Goal: Information Seeking & Learning: Learn about a topic

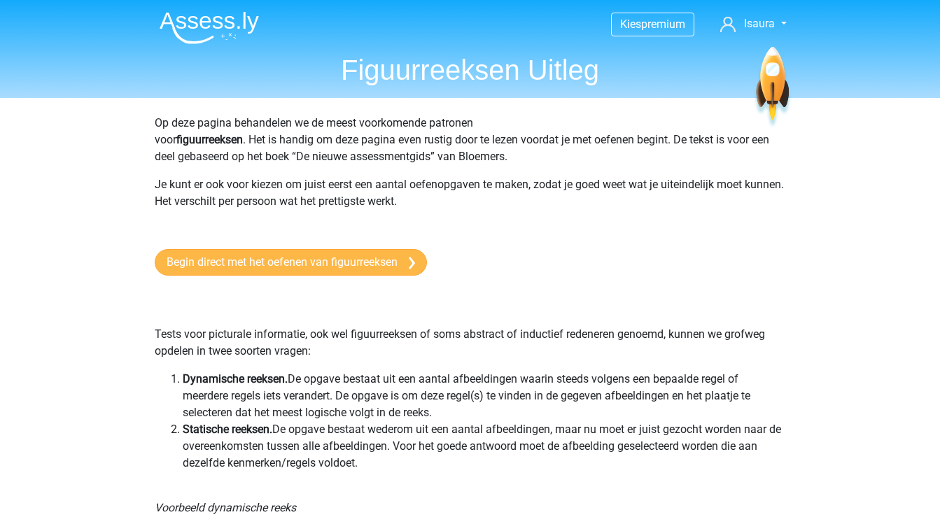
click at [360, 260] on link "Begin direct met het oefenen van figuurreeksen" at bounding box center [291, 262] width 272 height 27
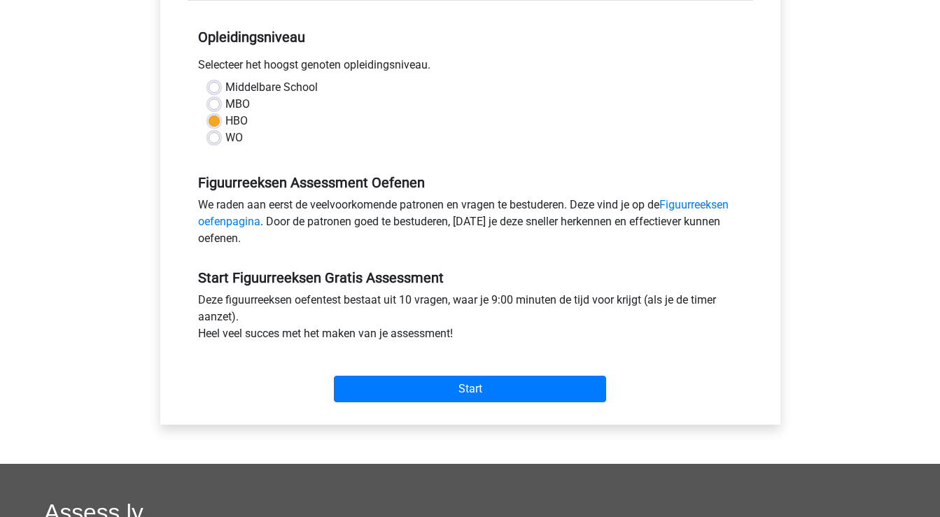
scroll to position [275, 0]
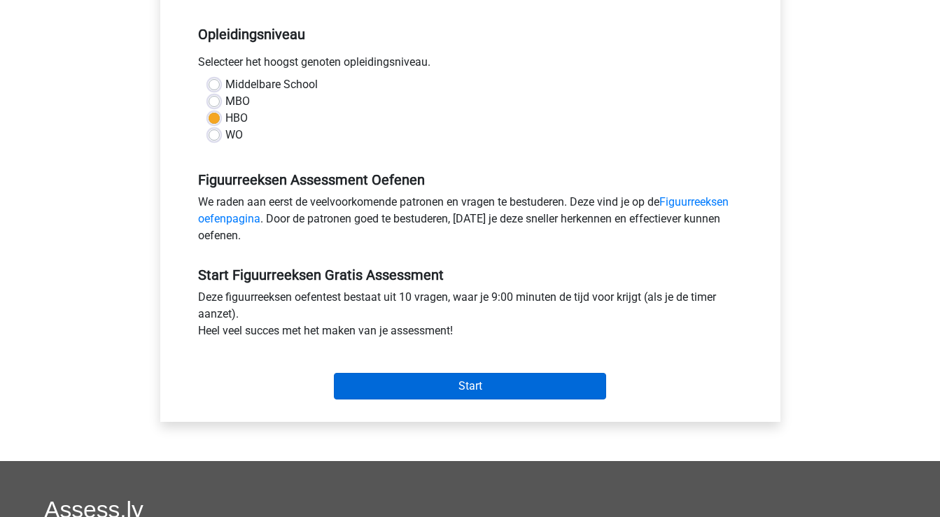
click at [406, 382] on input "Start" at bounding box center [470, 386] width 272 height 27
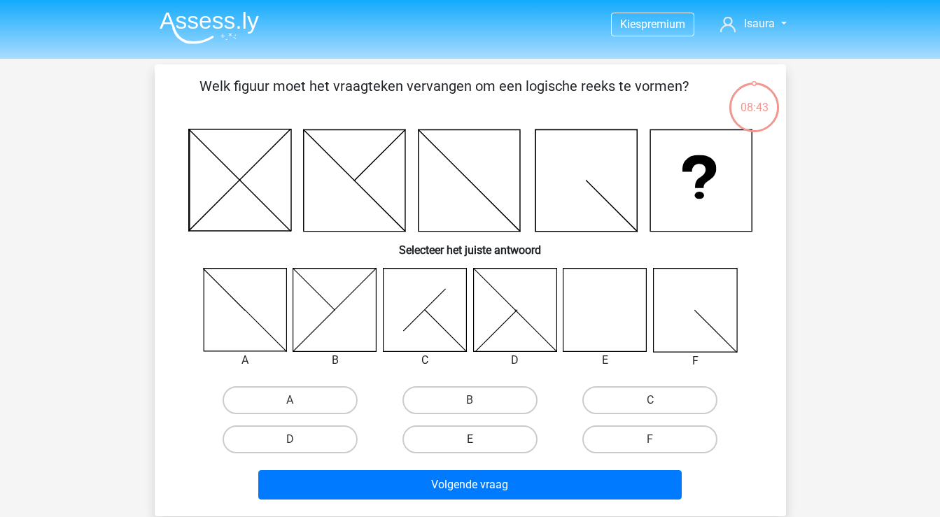
click at [470, 435] on label "E" at bounding box center [469, 439] width 135 height 28
click at [470, 439] on input "E" at bounding box center [474, 443] width 9 height 9
radio input "true"
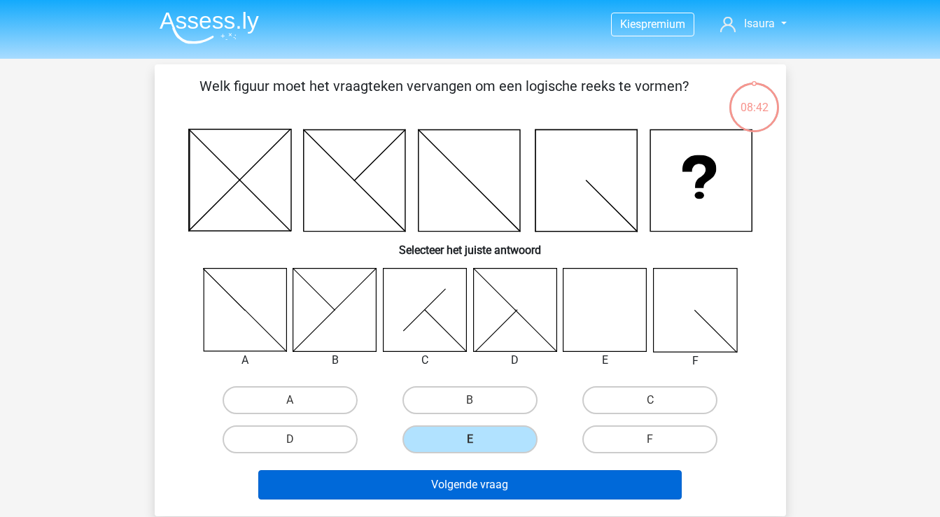
click at [431, 486] on button "Volgende vraag" at bounding box center [469, 484] width 423 height 29
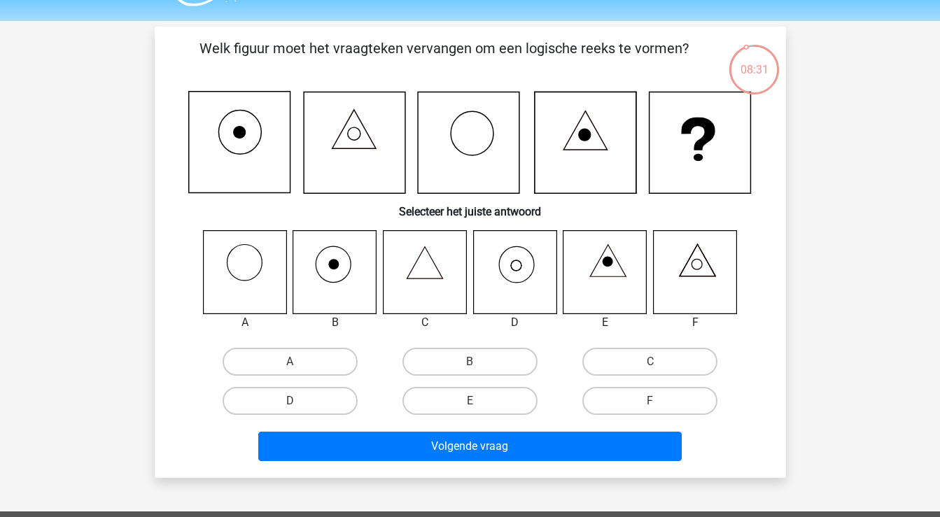
scroll to position [36, 0]
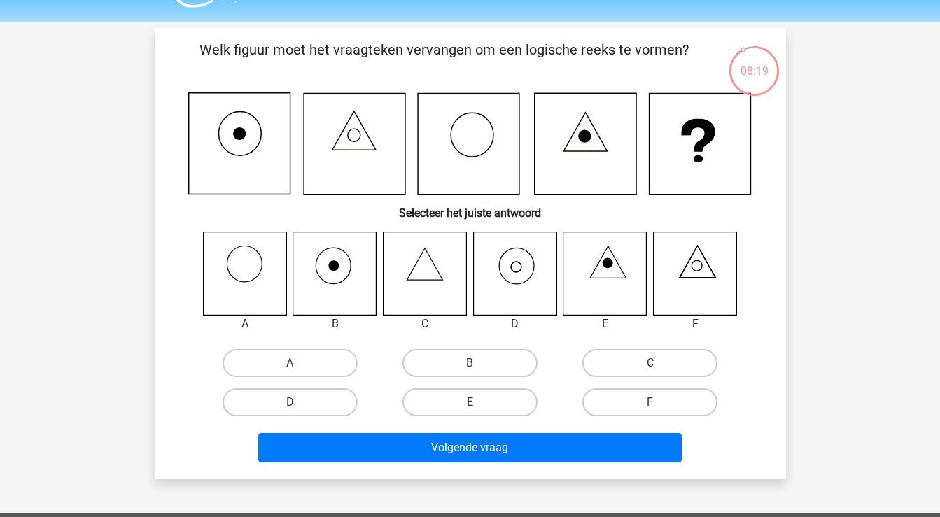
click at [333, 274] on icon at bounding box center [334, 273] width 83 height 83
click at [462, 363] on label "B" at bounding box center [469, 363] width 135 height 28
click at [470, 363] on input "B" at bounding box center [474, 367] width 9 height 9
radio input "true"
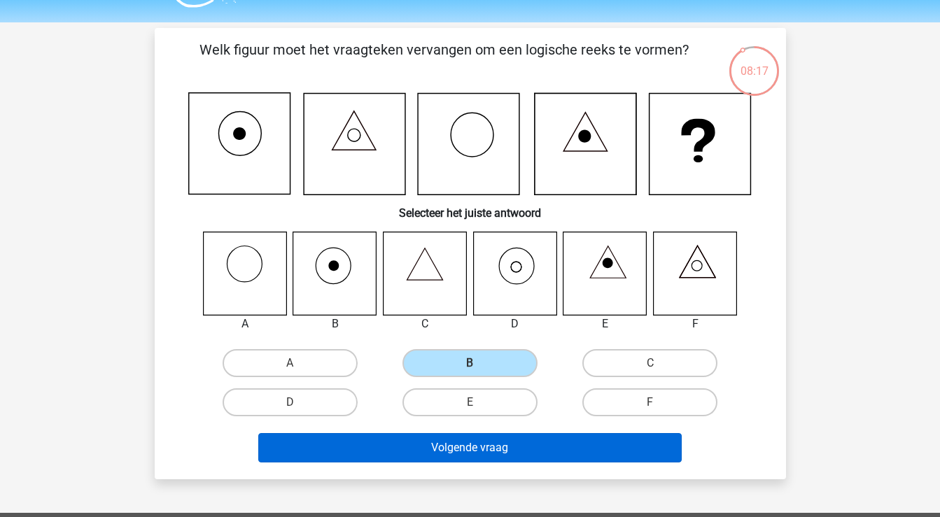
click at [437, 451] on button "Volgende vraag" at bounding box center [469, 447] width 423 height 29
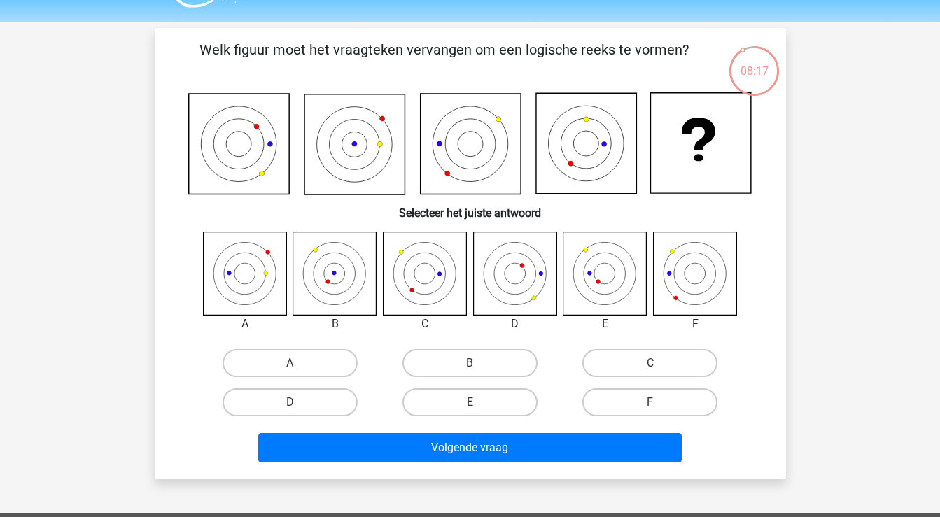
scroll to position [64, 0]
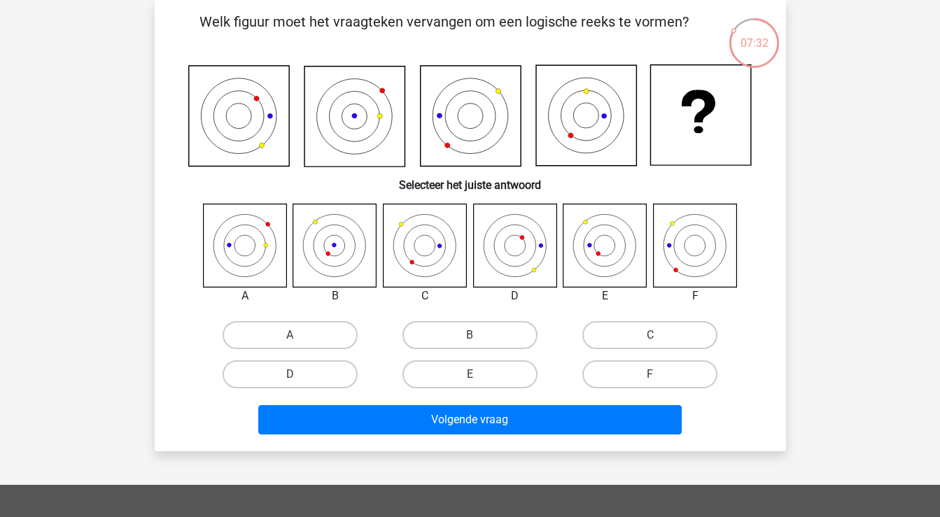
click at [477, 342] on input "B" at bounding box center [474, 339] width 9 height 9
radio input "true"
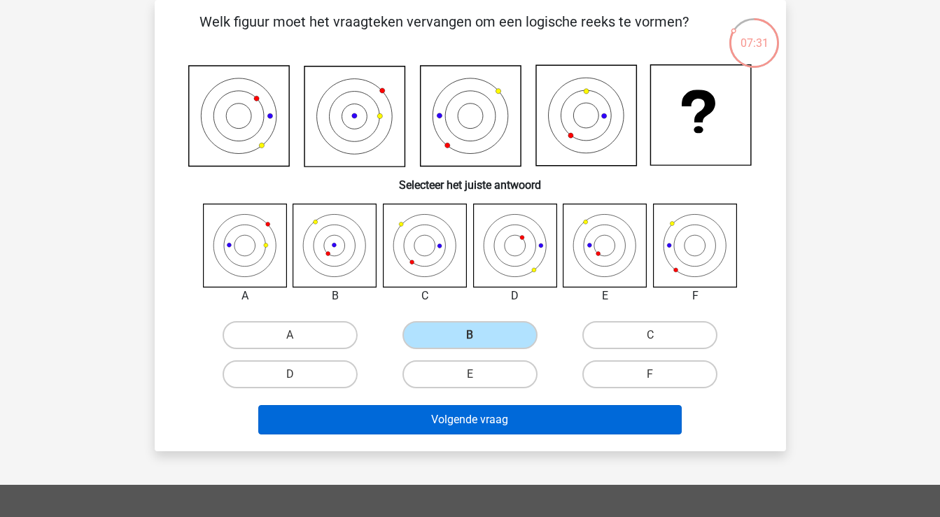
click at [460, 421] on button "Volgende vraag" at bounding box center [469, 419] width 423 height 29
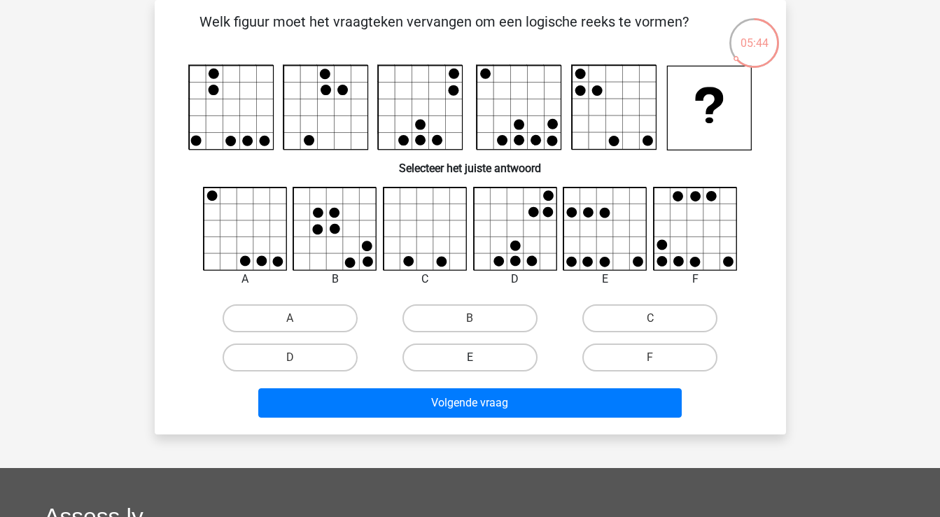
click at [515, 358] on label "E" at bounding box center [469, 358] width 135 height 28
click at [479, 358] on input "E" at bounding box center [474, 362] width 9 height 9
radio input "true"
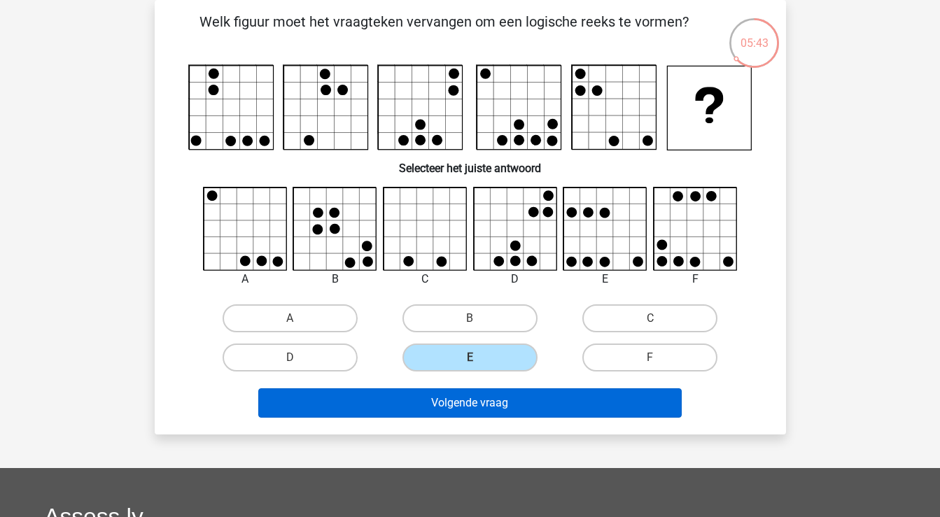
click at [537, 397] on button "Volgende vraag" at bounding box center [469, 402] width 423 height 29
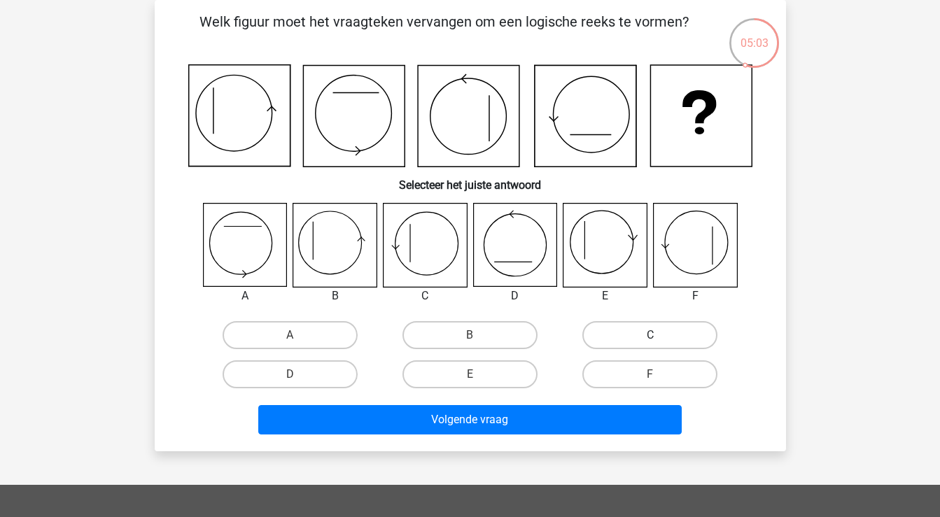
click at [637, 335] on label "C" at bounding box center [649, 335] width 135 height 28
click at [650, 335] on input "C" at bounding box center [654, 339] width 9 height 9
radio input "true"
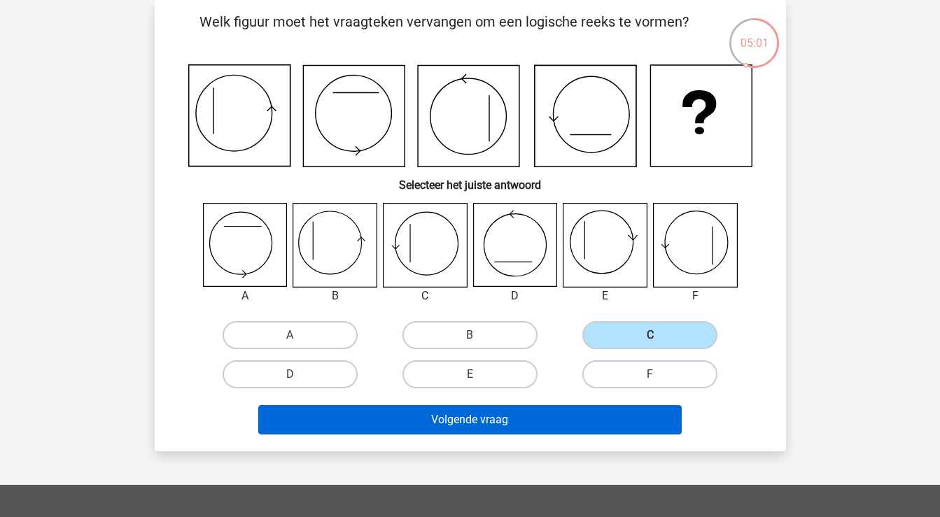
click at [534, 421] on button "Volgende vraag" at bounding box center [469, 419] width 423 height 29
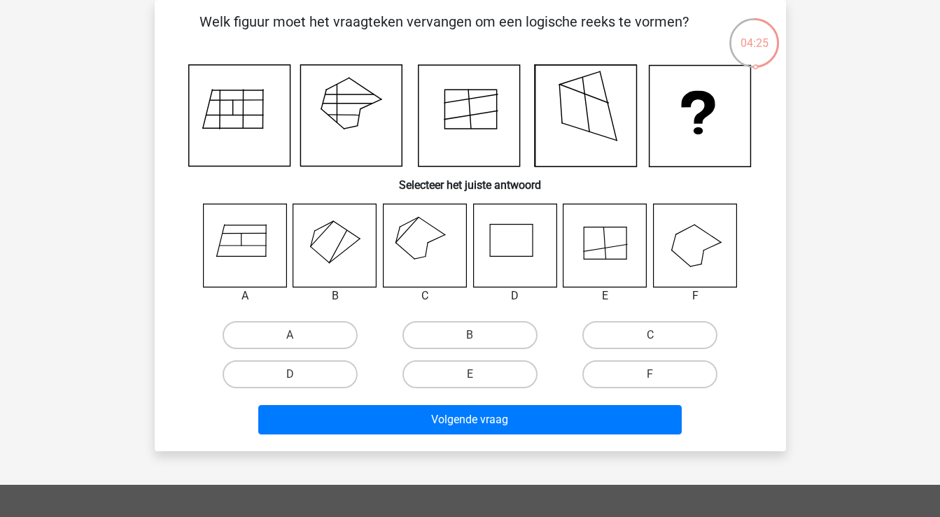
click at [411, 238] on icon at bounding box center [424, 245] width 83 height 83
click at [603, 333] on label "C" at bounding box center [649, 335] width 135 height 28
click at [650, 335] on input "C" at bounding box center [654, 339] width 9 height 9
radio input "true"
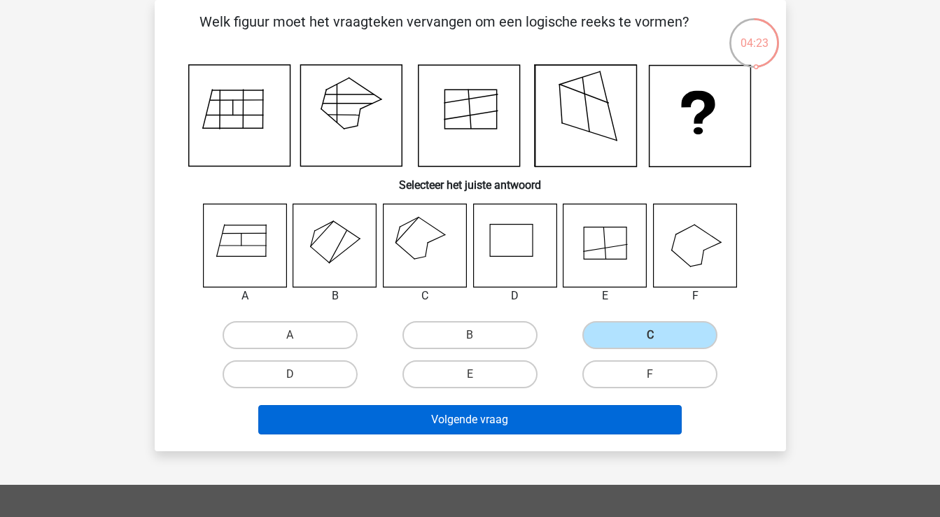
click at [540, 419] on button "Volgende vraag" at bounding box center [469, 419] width 423 height 29
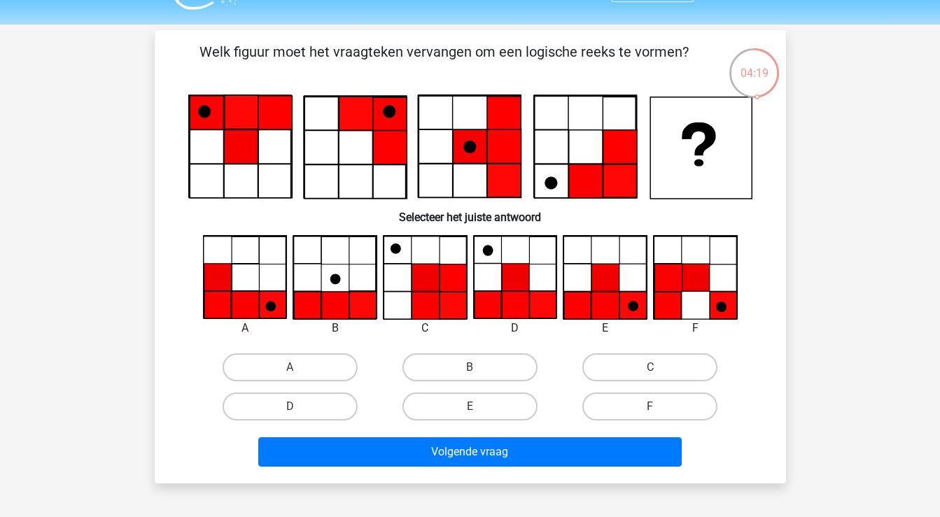
scroll to position [27, 0]
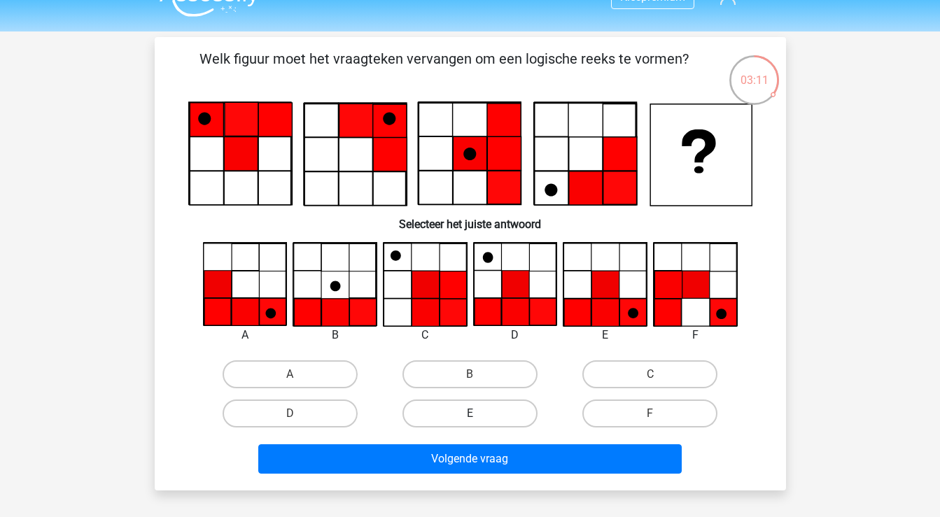
click at [498, 416] on label "E" at bounding box center [469, 414] width 135 height 28
click at [479, 416] on input "E" at bounding box center [474, 418] width 9 height 9
radio input "true"
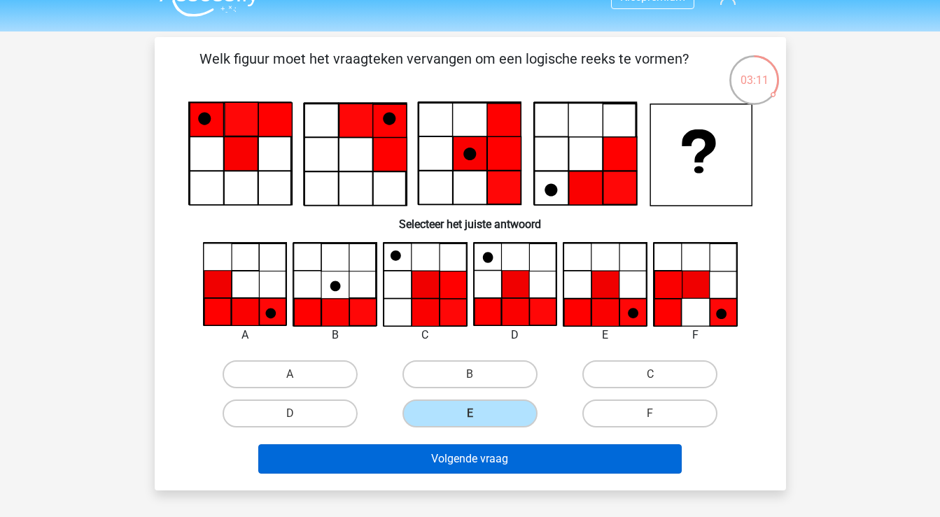
click at [502, 464] on button "Volgende vraag" at bounding box center [469, 458] width 423 height 29
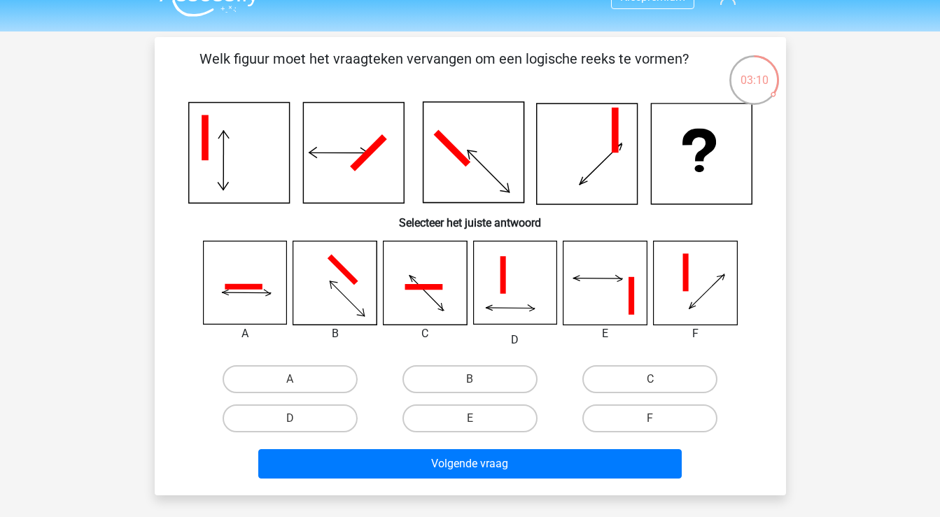
scroll to position [64, 0]
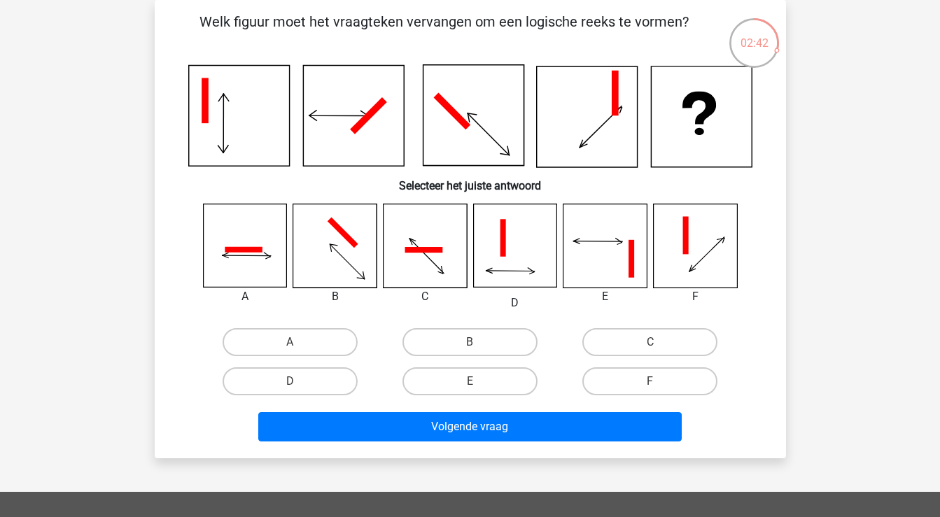
click at [544, 236] on icon at bounding box center [514, 245] width 83 height 83
click at [330, 383] on label "D" at bounding box center [290, 381] width 135 height 28
click at [299, 383] on input "D" at bounding box center [294, 385] width 9 height 9
radio input "true"
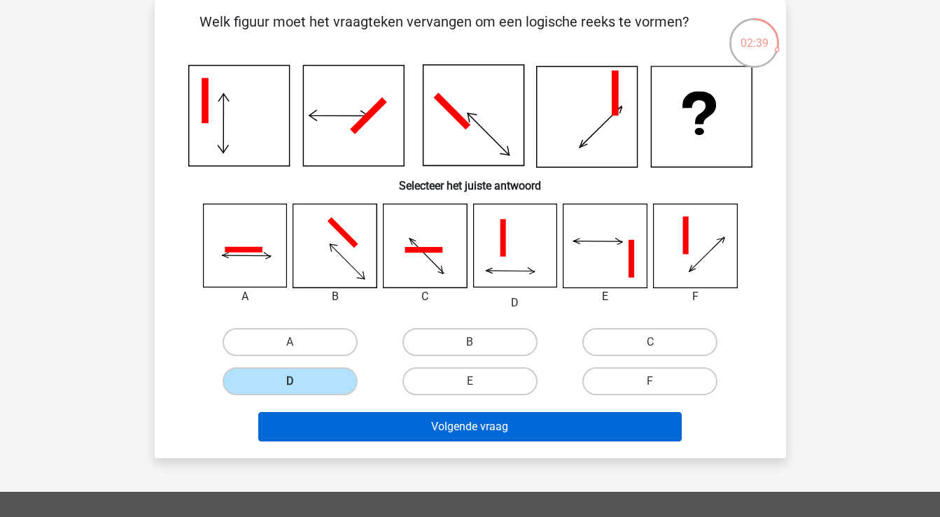
click at [351, 428] on button "Volgende vraag" at bounding box center [469, 426] width 423 height 29
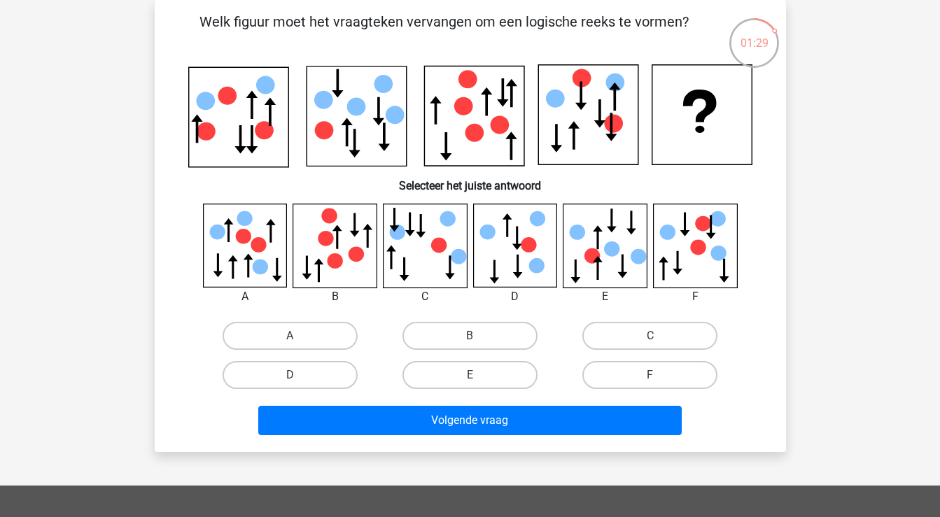
click at [349, 263] on icon at bounding box center [334, 245] width 83 height 83
click at [465, 331] on label "B" at bounding box center [469, 336] width 135 height 28
click at [470, 336] on input "B" at bounding box center [474, 340] width 9 height 9
radio input "true"
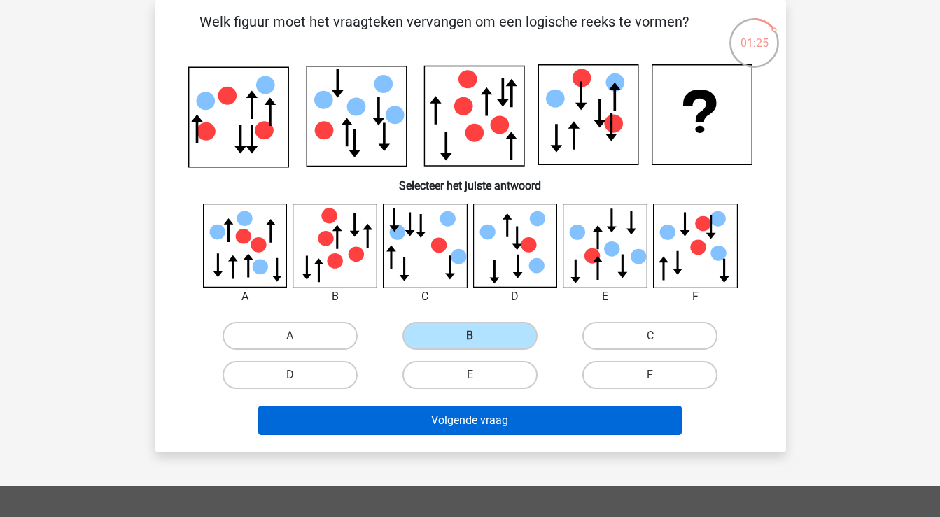
click at [429, 418] on button "Volgende vraag" at bounding box center [469, 420] width 423 height 29
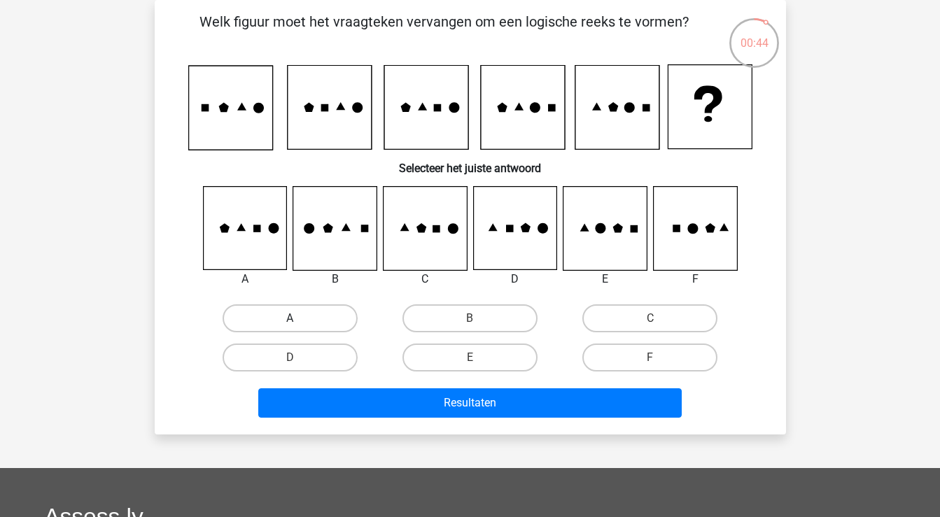
click at [310, 317] on label "A" at bounding box center [290, 318] width 135 height 28
click at [299, 318] on input "A" at bounding box center [294, 322] width 9 height 9
radio input "true"
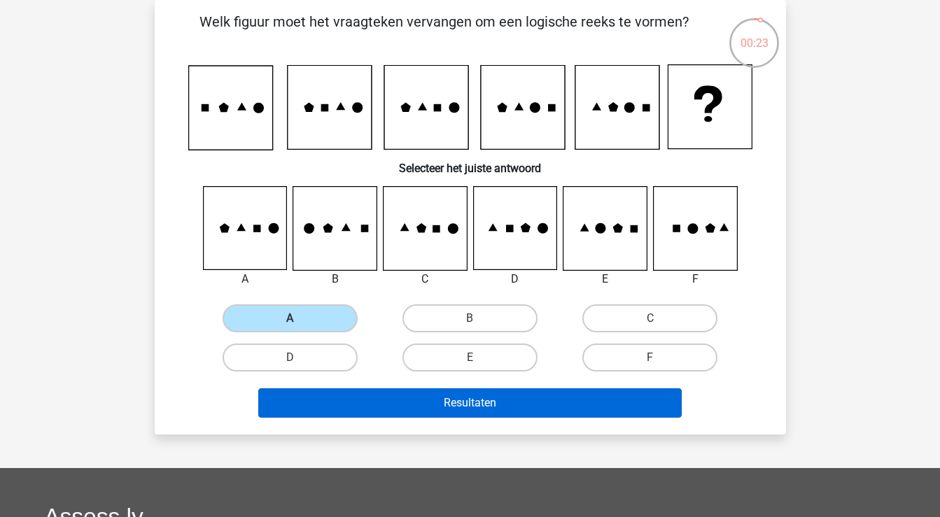
click at [486, 404] on button "Resultaten" at bounding box center [469, 402] width 423 height 29
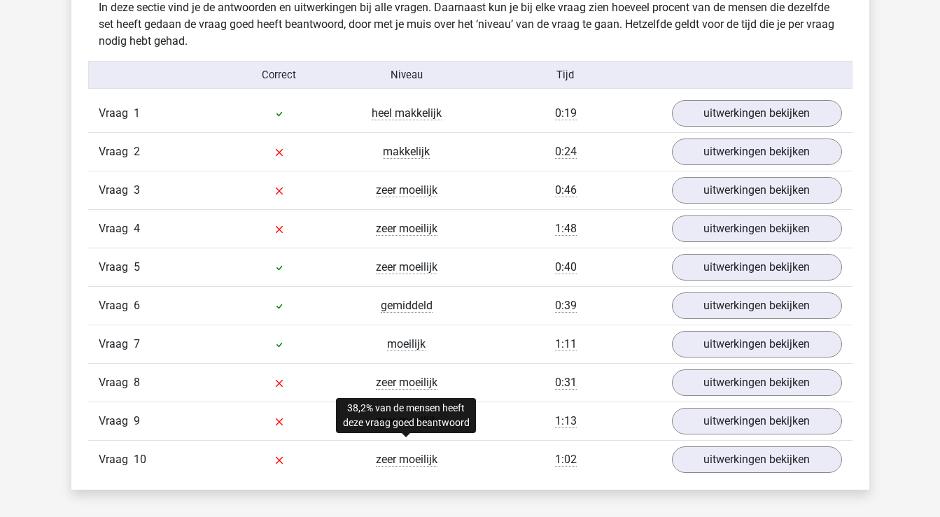
scroll to position [1098, 0]
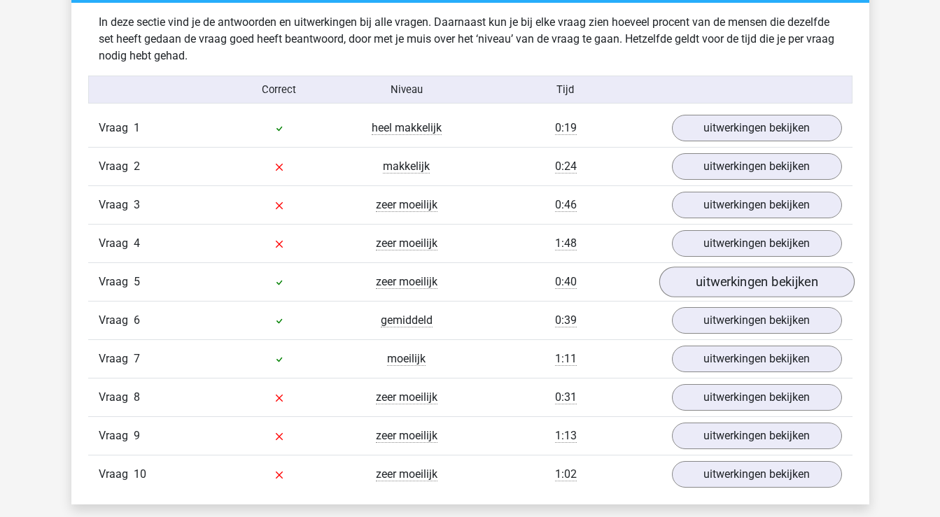
click at [734, 282] on link "uitwerkingen bekijken" at bounding box center [756, 282] width 195 height 31
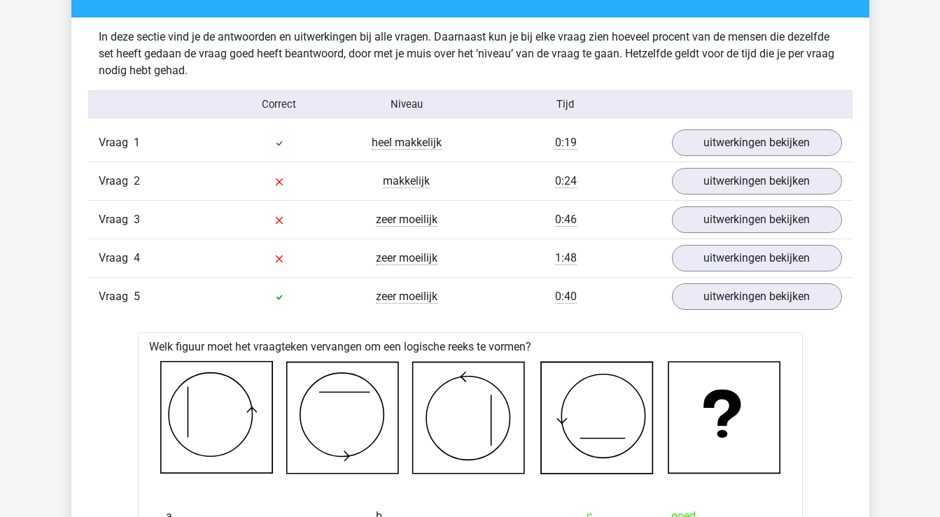
scroll to position [1079, 0]
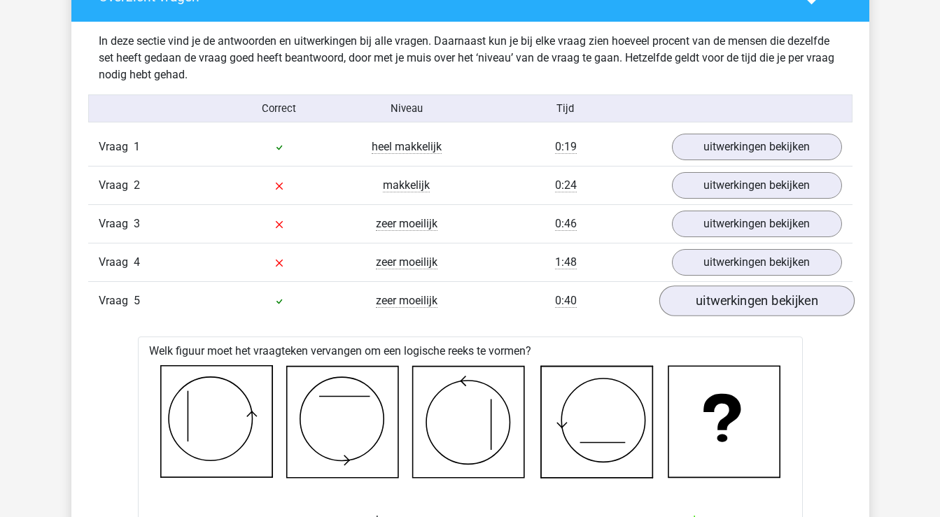
click at [691, 301] on link "uitwerkingen bekijken" at bounding box center [756, 301] width 195 height 31
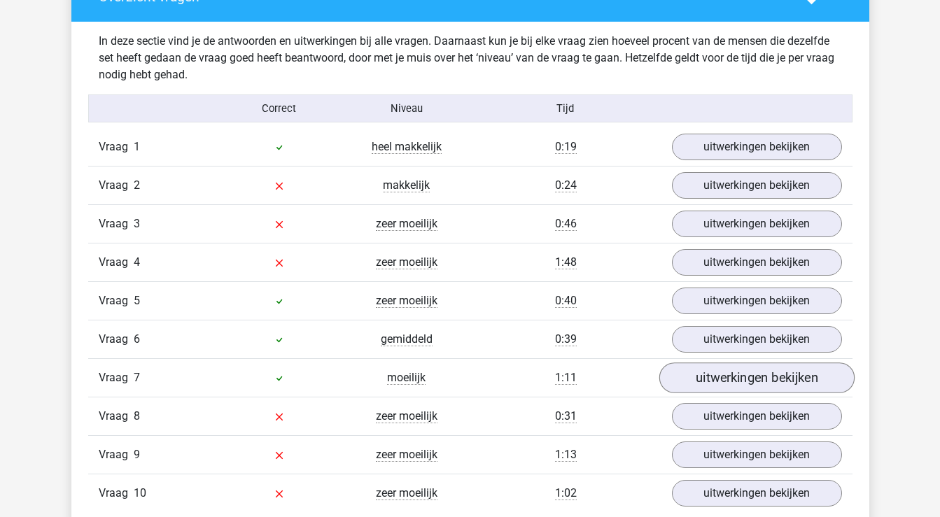
click at [701, 379] on link "uitwerkingen bekijken" at bounding box center [756, 378] width 195 height 31
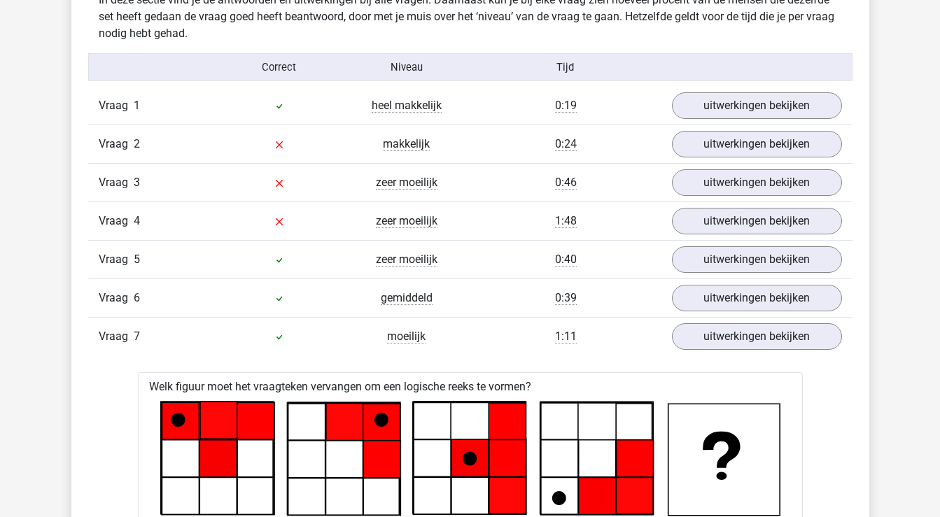
scroll to position [1124, 0]
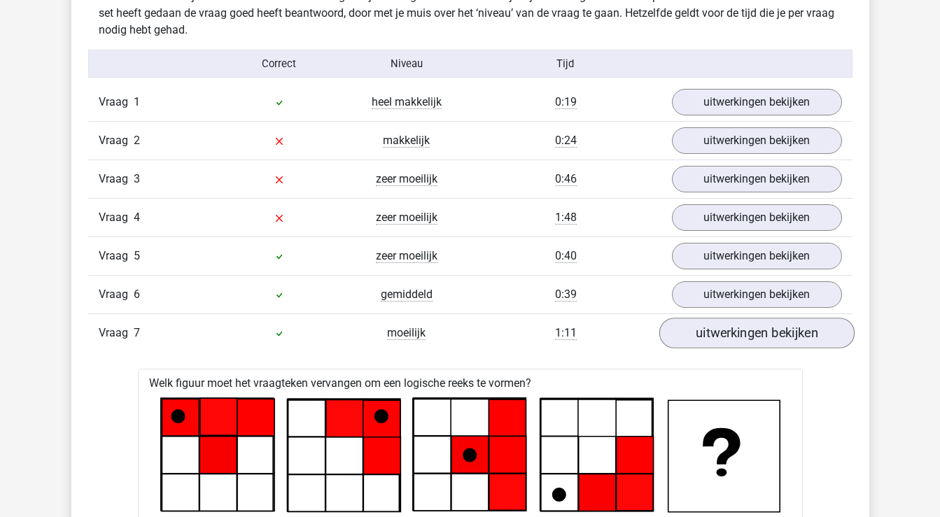
click at [715, 338] on link "uitwerkingen bekijken" at bounding box center [756, 333] width 195 height 31
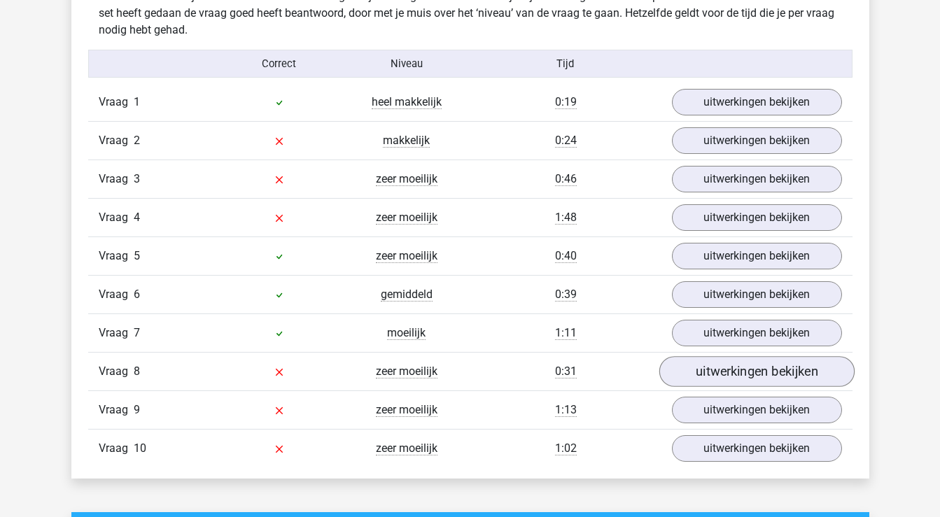
click at [713, 372] on link "uitwerkingen bekijken" at bounding box center [756, 371] width 195 height 31
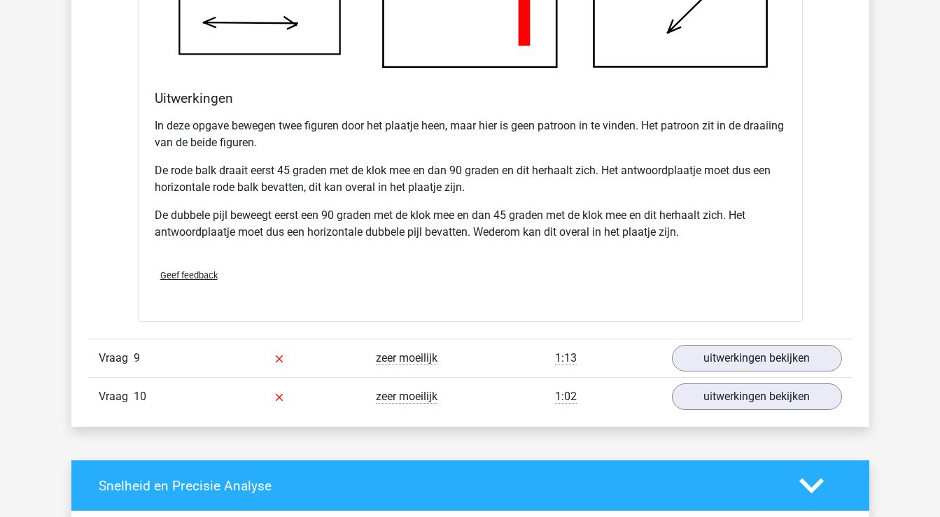
scroll to position [2062, 0]
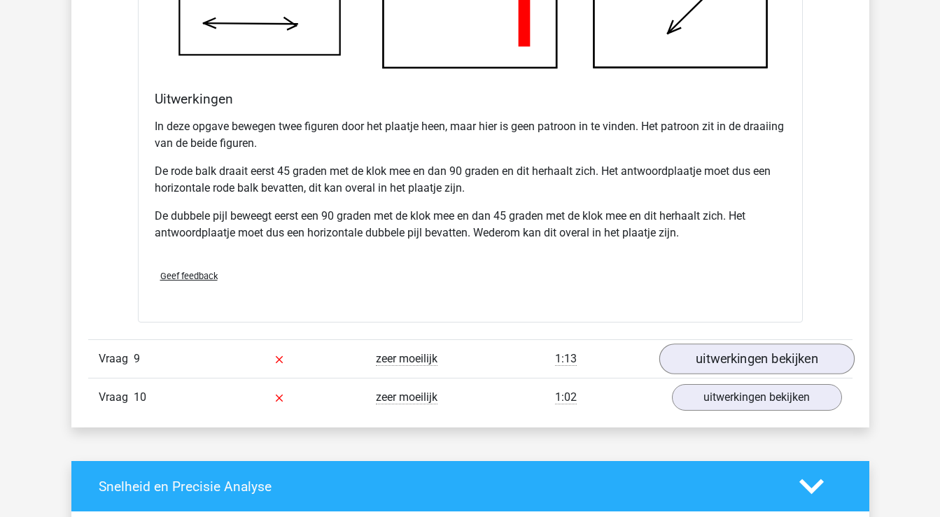
click at [822, 365] on link "uitwerkingen bekijken" at bounding box center [756, 359] width 195 height 31
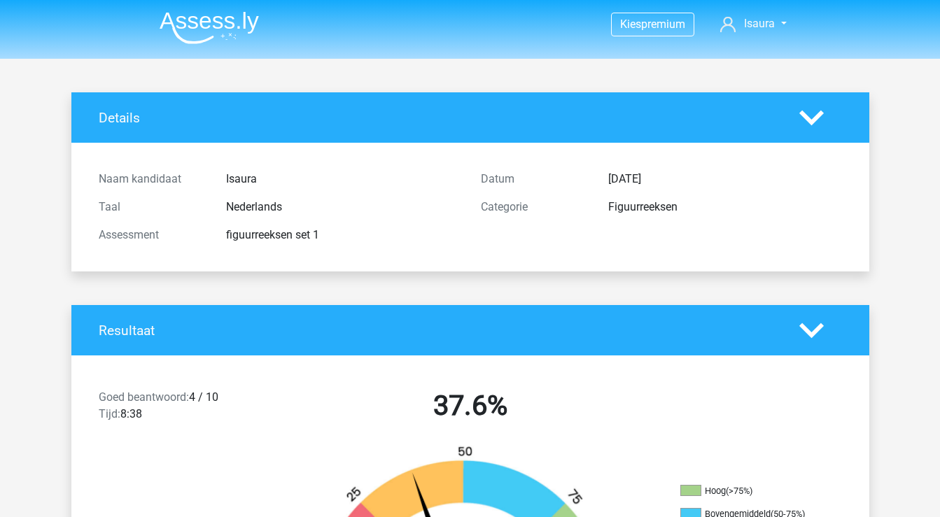
scroll to position [0, 0]
